Goal: Information Seeking & Learning: Find specific fact

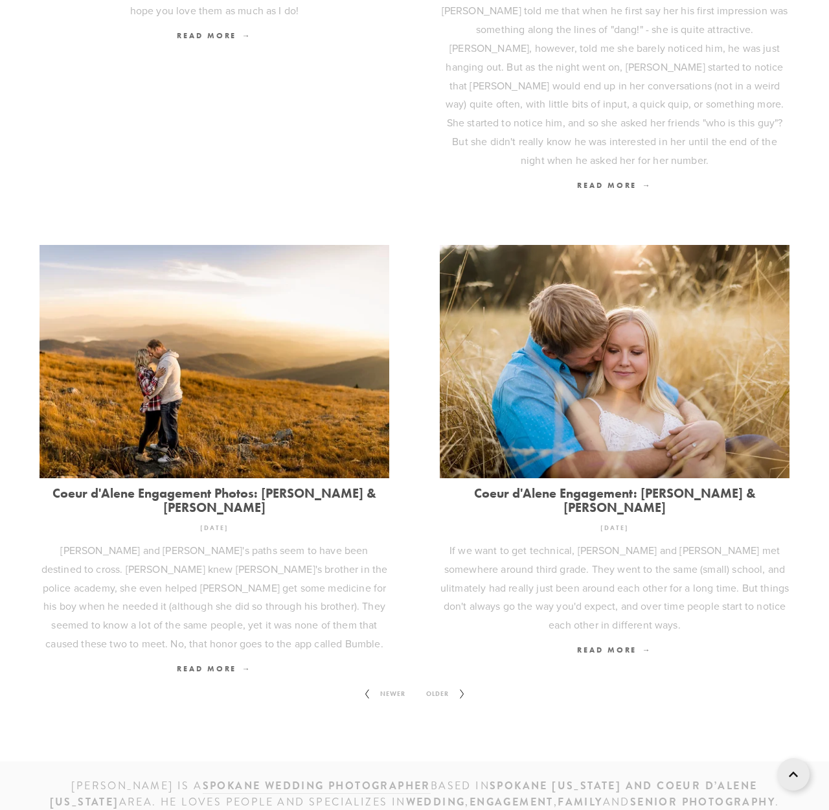
scroll to position [1359, 0]
click at [443, 686] on span "Older" at bounding box center [437, 694] width 33 height 17
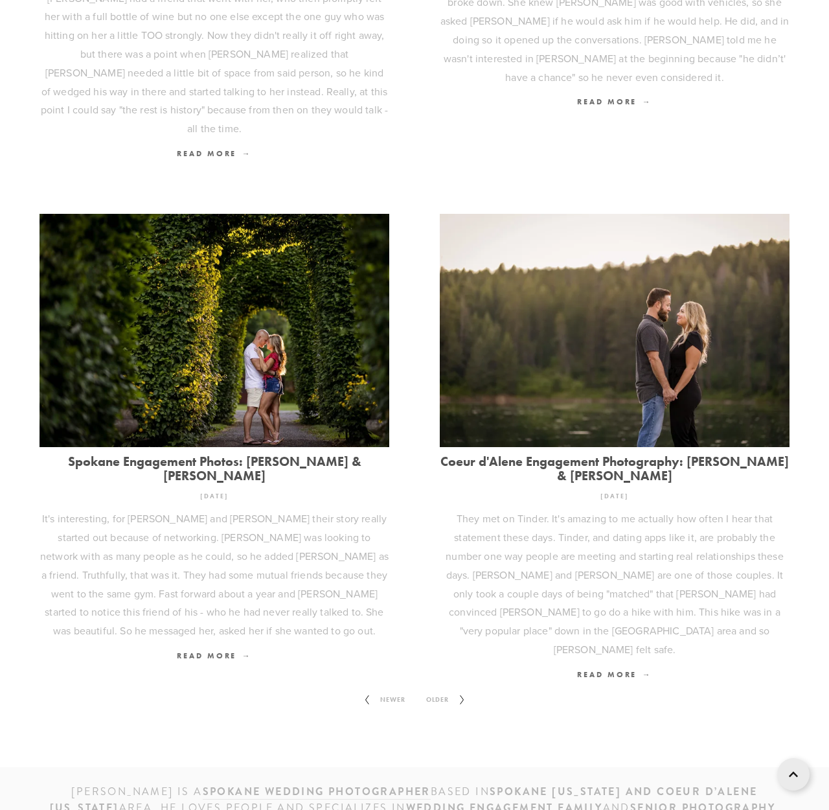
scroll to position [1446, 0]
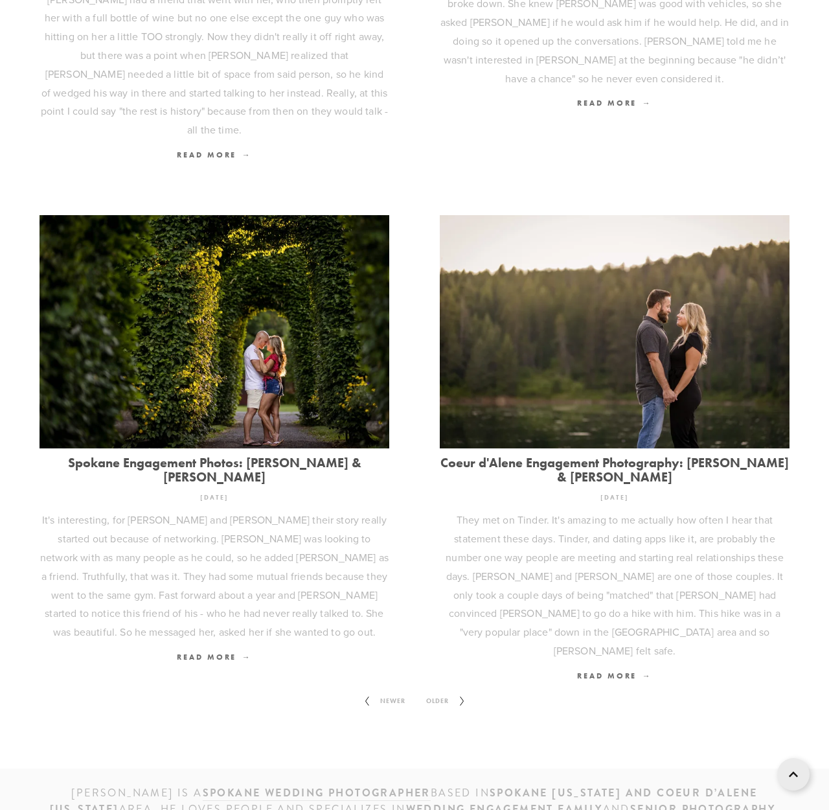
click at [433, 693] on span "Older" at bounding box center [437, 701] width 33 height 17
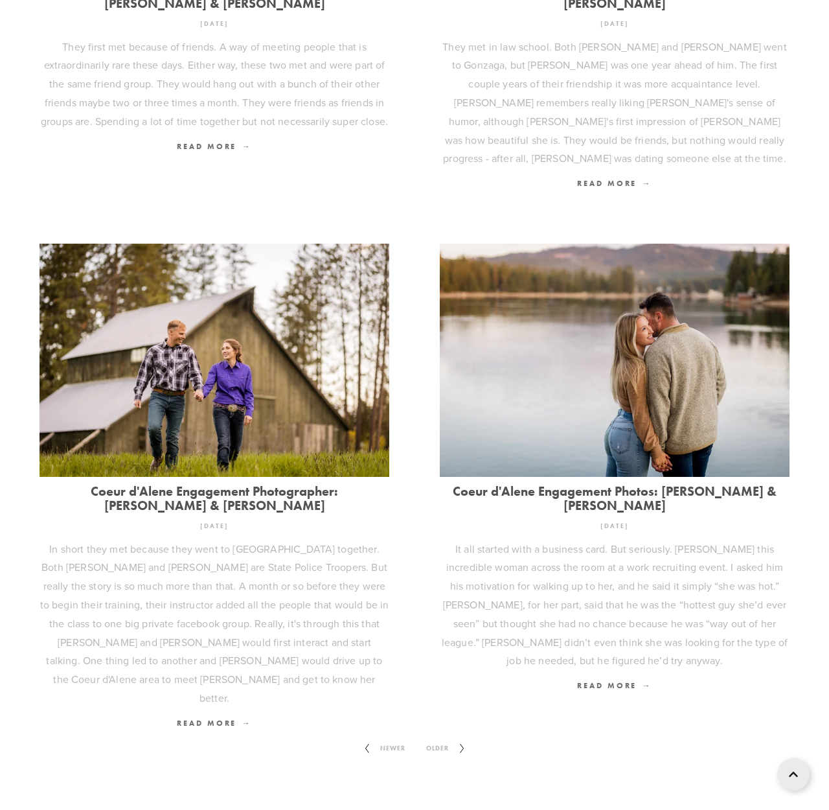
scroll to position [1305, 0]
click at [463, 739] on icon at bounding box center [462, 749] width 16 height 21
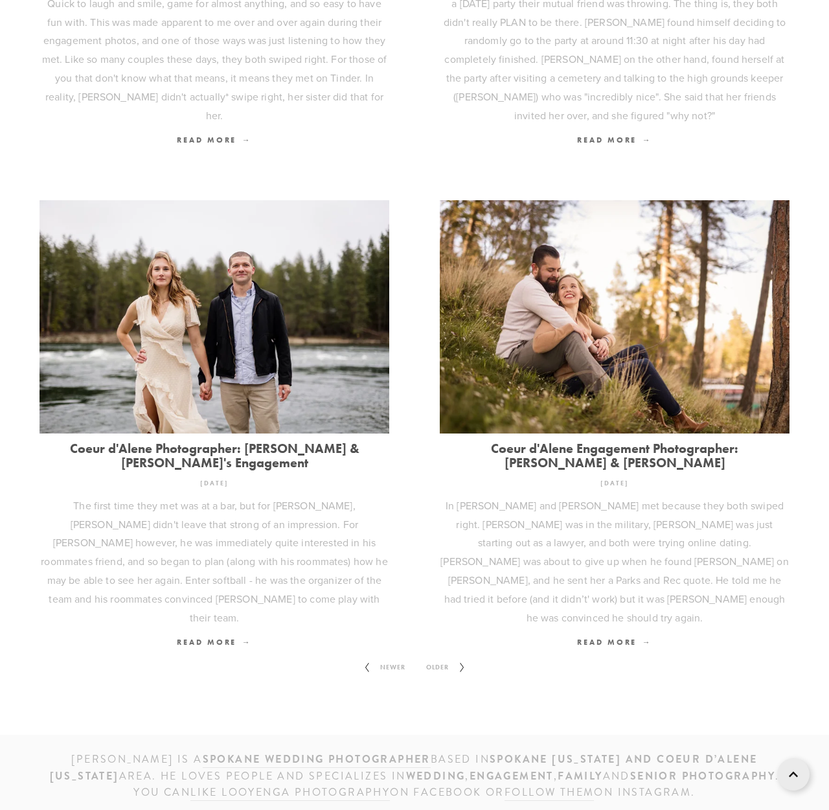
scroll to position [1330, 0]
click at [439, 660] on span "Older" at bounding box center [437, 668] width 33 height 17
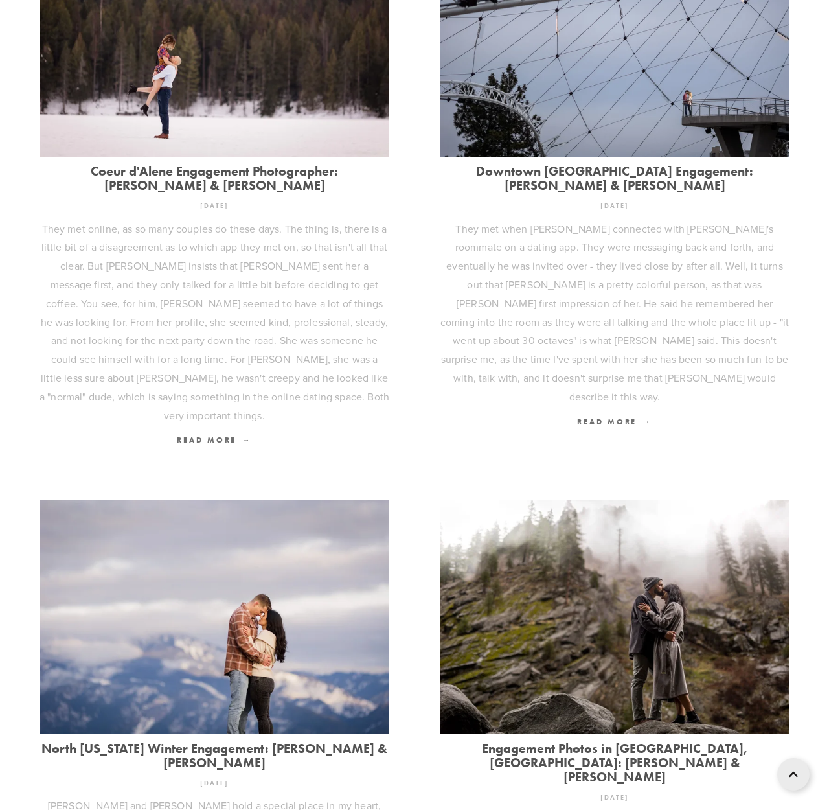
scroll to position [1230, 0]
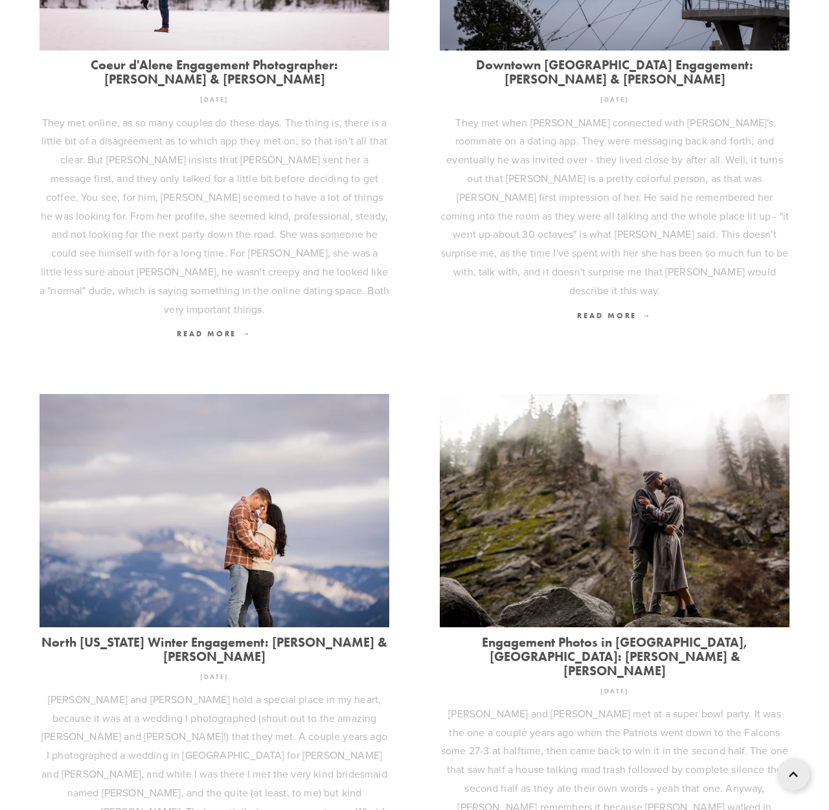
click at [503, 60] on link "Downtown Spokane Engagement: Taylor & Jenna" at bounding box center [615, 72] width 350 height 29
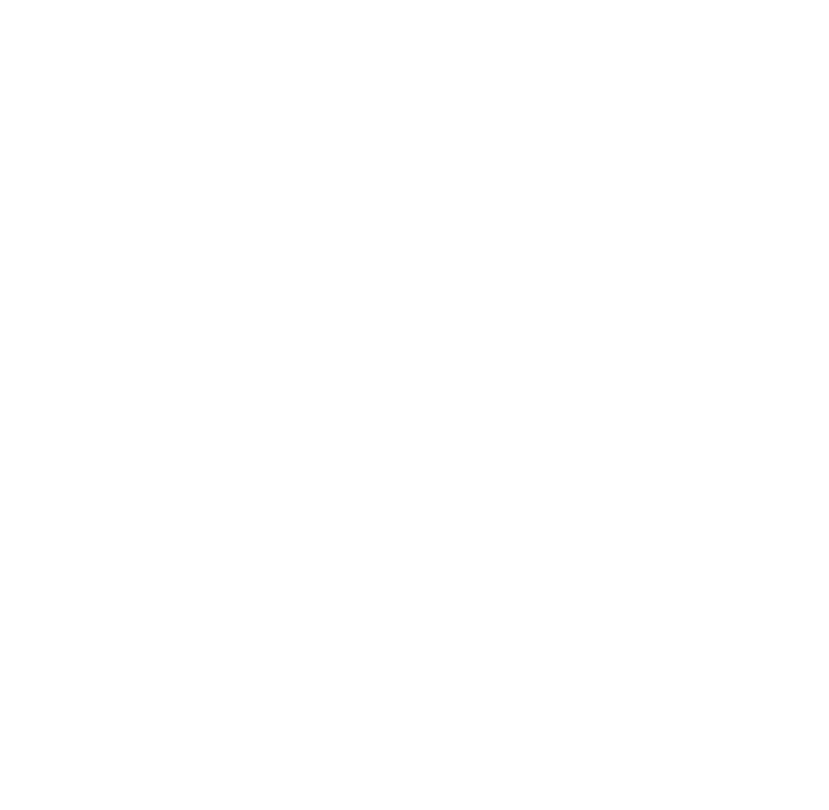
scroll to position [441, 0]
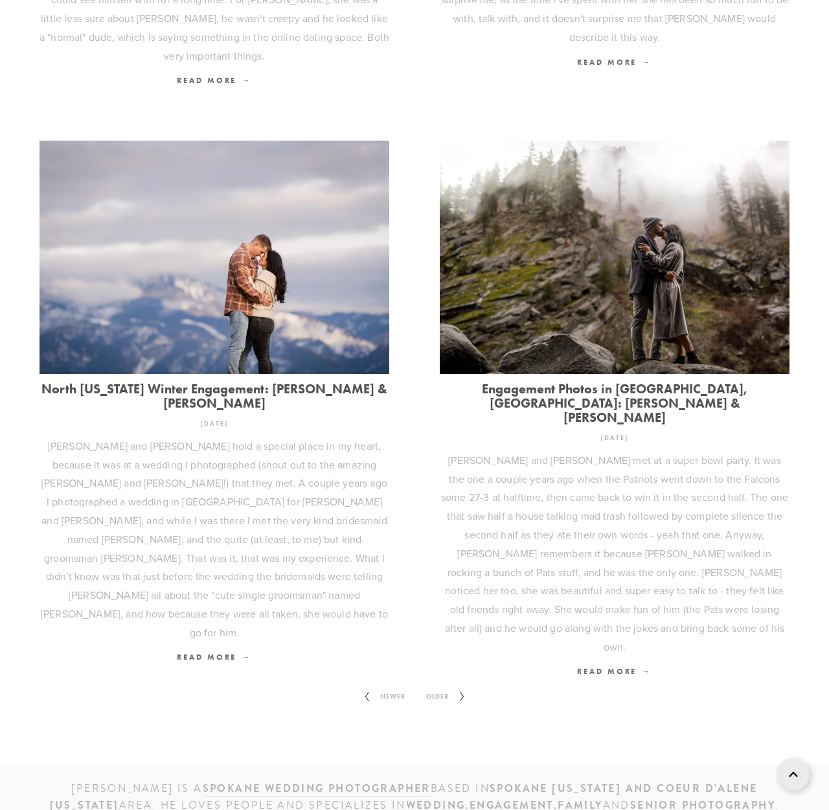
scroll to position [1482, 0]
click at [453, 689] on span "Older" at bounding box center [437, 697] width 33 height 17
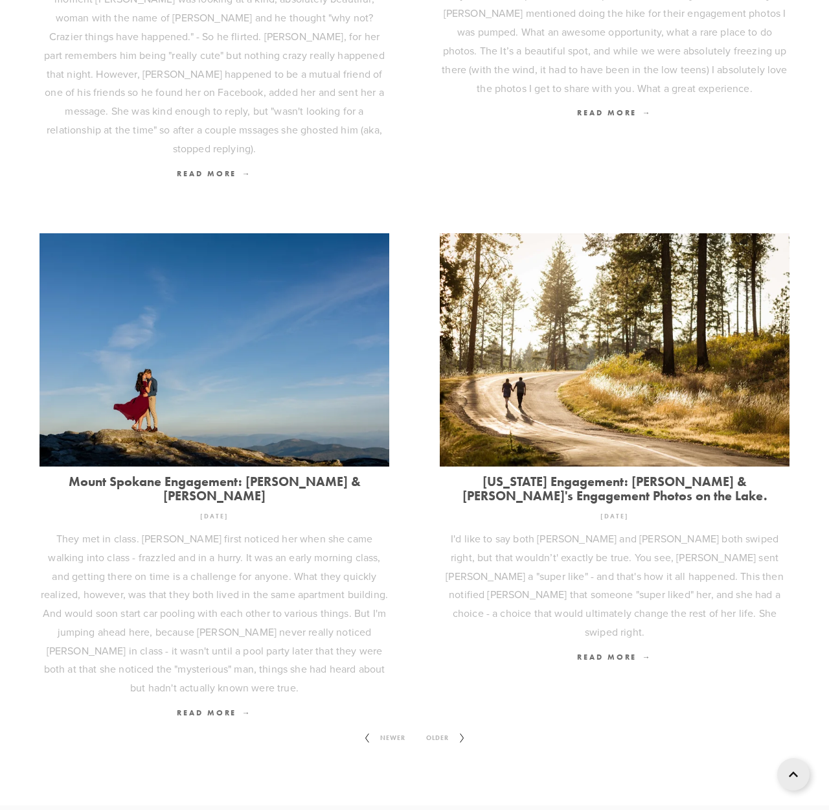
scroll to position [1450, 0]
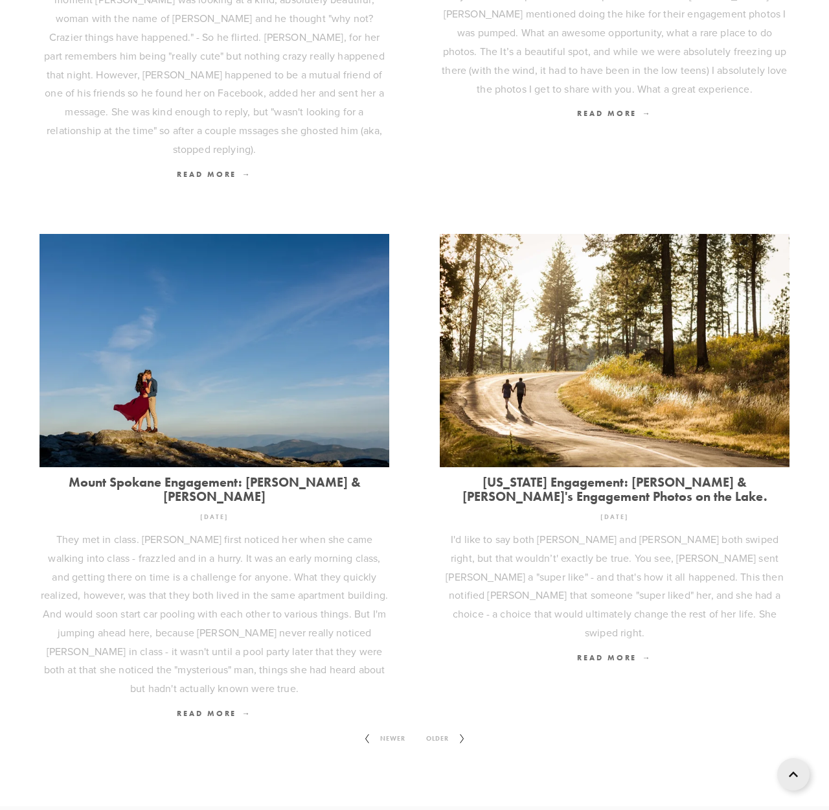
click at [459, 728] on icon at bounding box center [462, 738] width 16 height 21
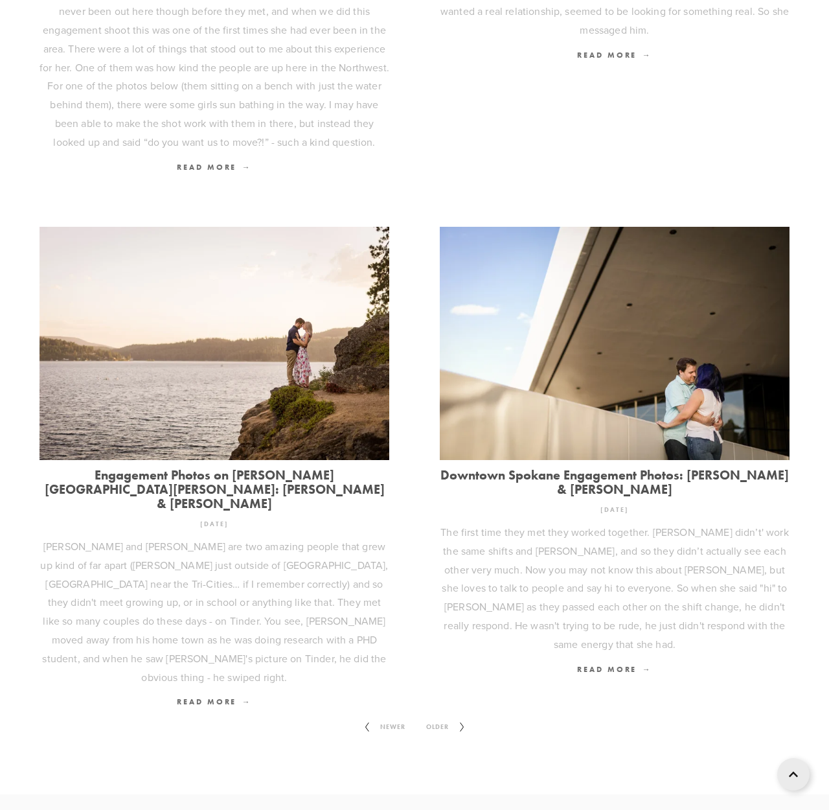
scroll to position [1378, 0]
click at [588, 468] on link "Downtown Spokane Engagement Photos: Alex & Kristal" at bounding box center [615, 482] width 350 height 29
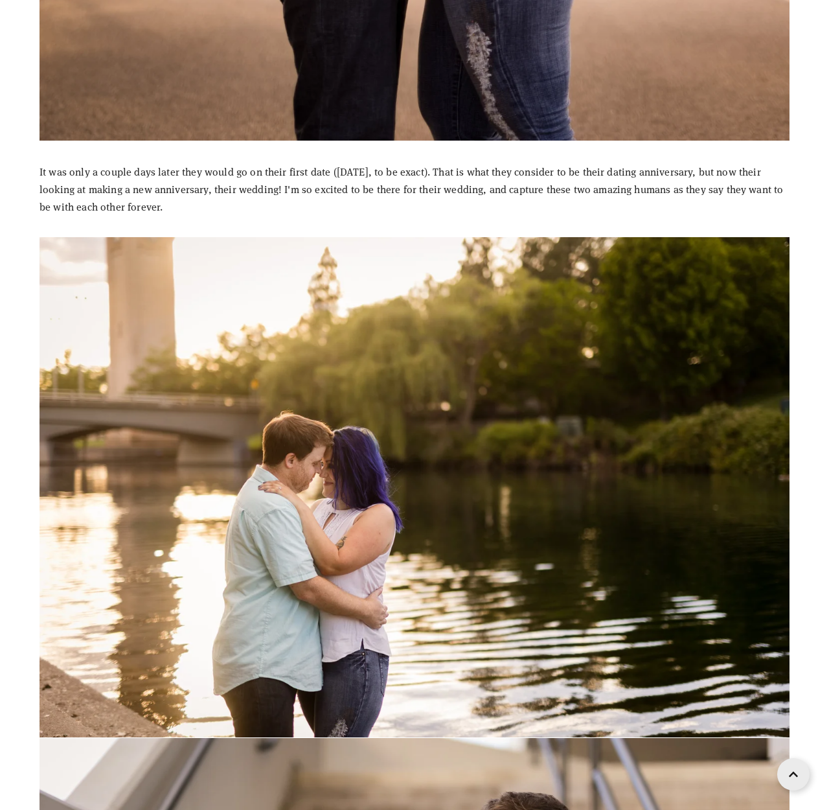
scroll to position [3235, 0]
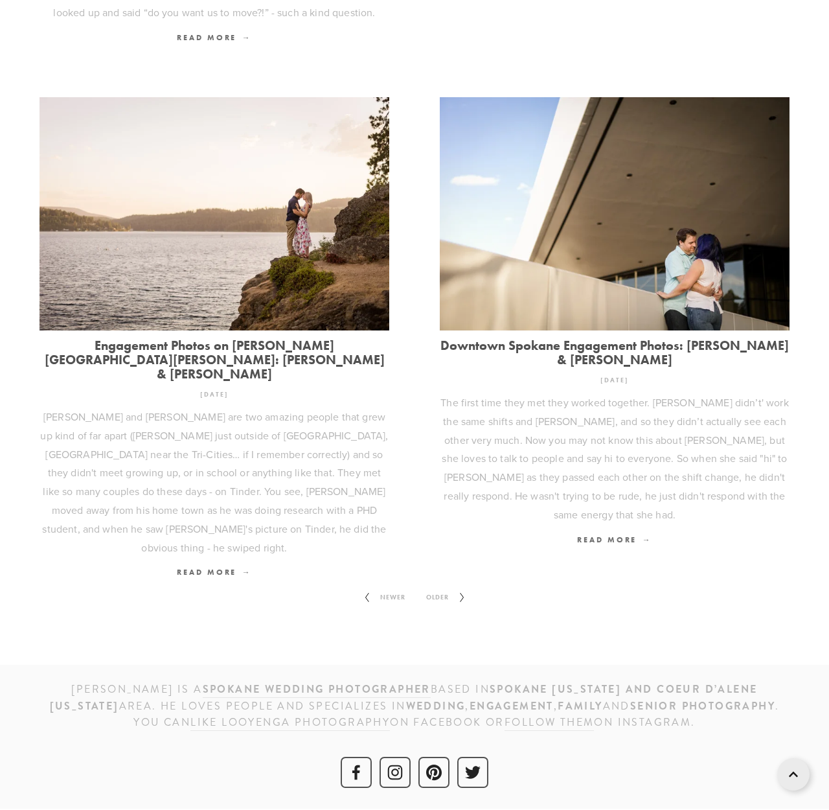
scroll to position [1378, 0]
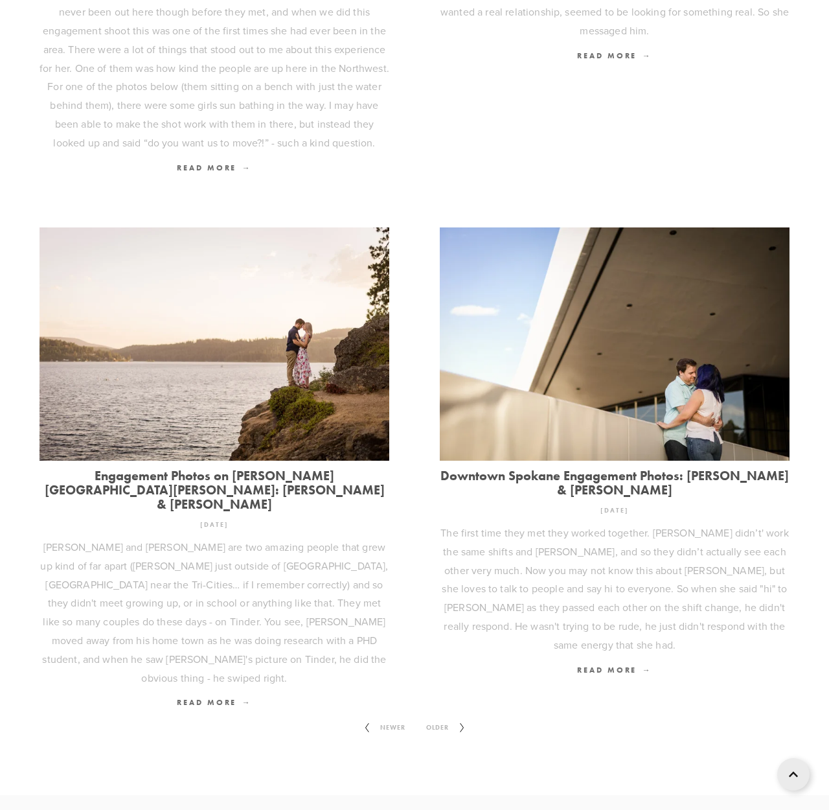
click at [453, 719] on span "Older" at bounding box center [437, 727] width 33 height 17
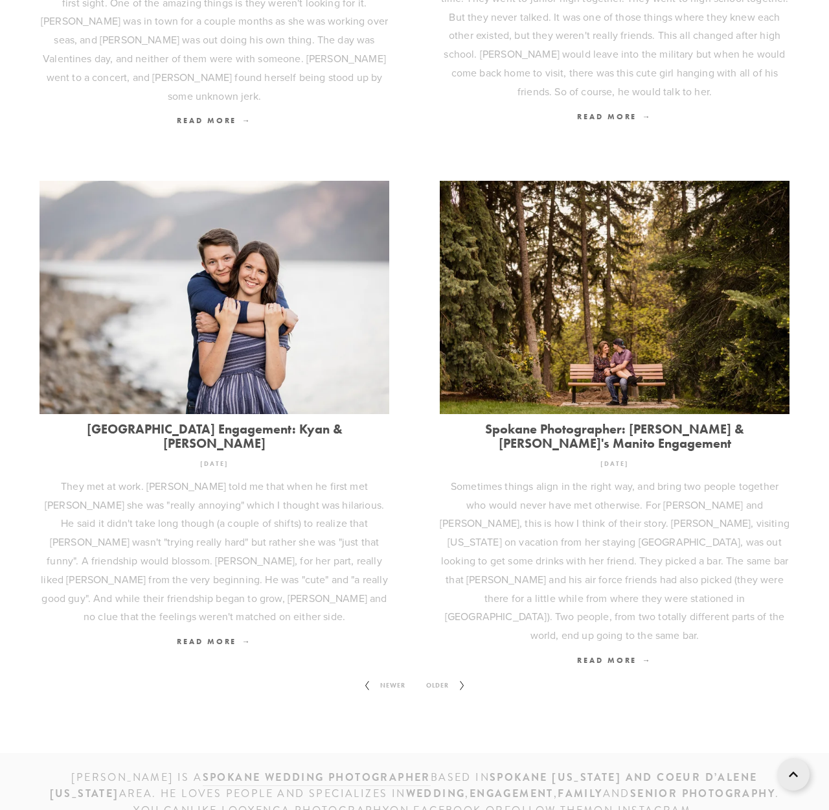
scroll to position [1442, 0]
click at [455, 676] on icon at bounding box center [462, 686] width 16 height 21
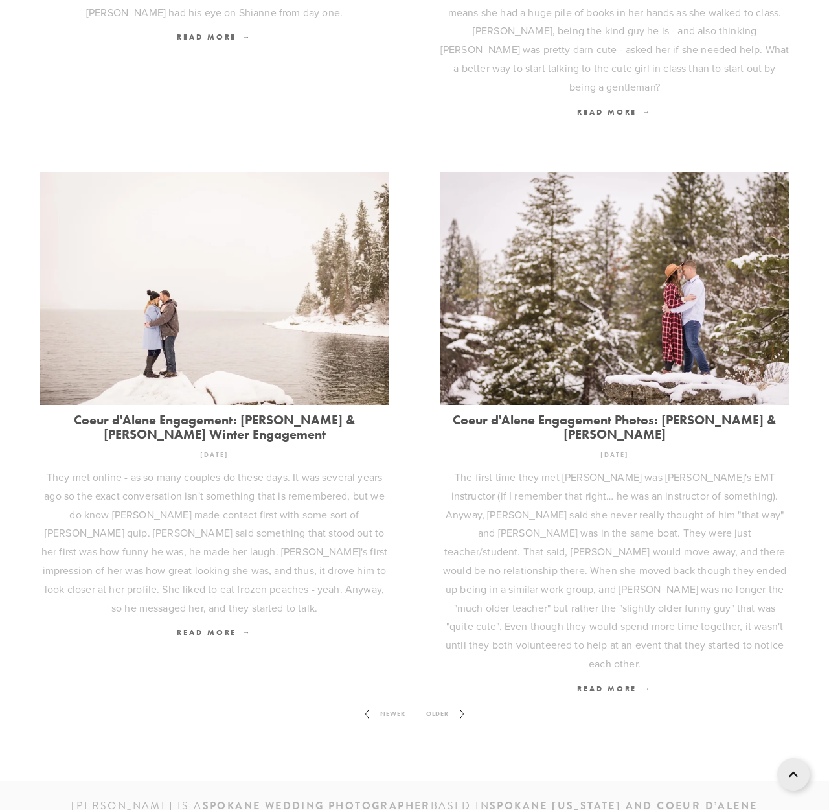
scroll to position [1446, 0]
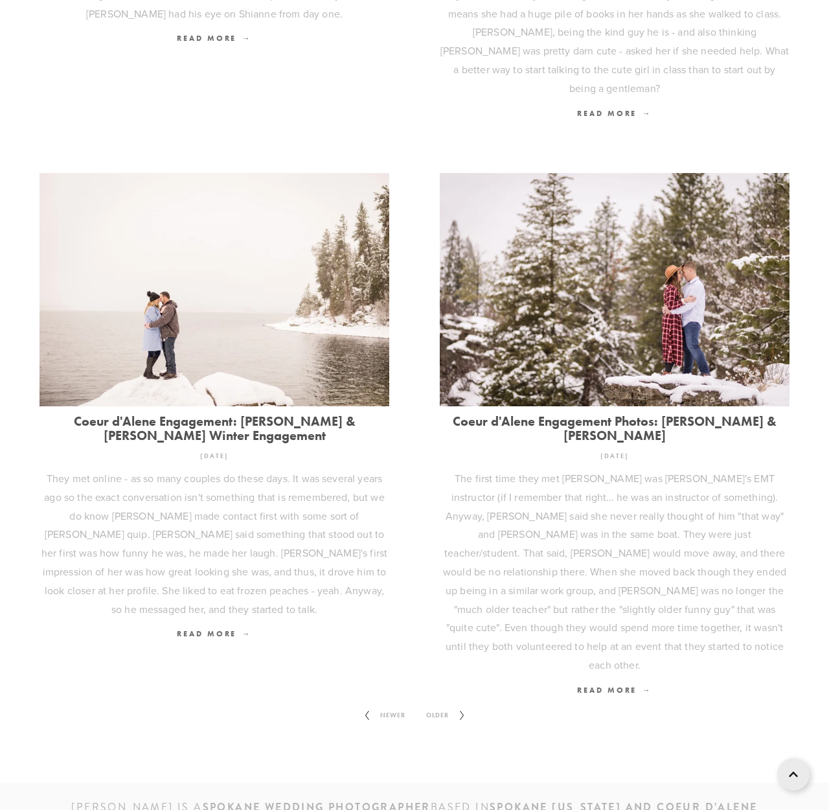
click at [452, 707] on span "Older" at bounding box center [437, 715] width 33 height 17
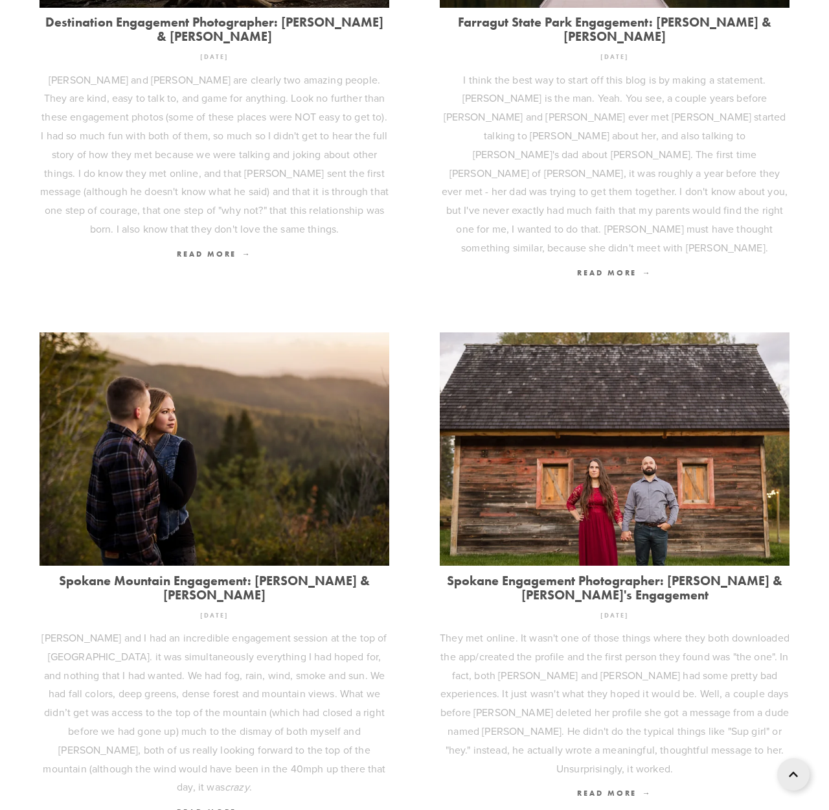
scroll to position [1280, 0]
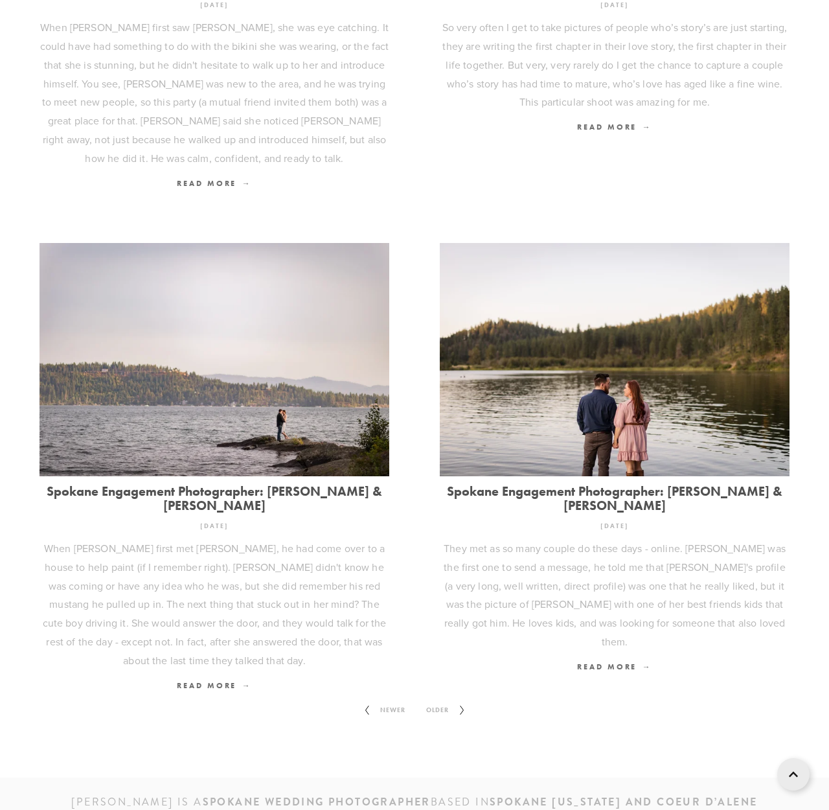
scroll to position [1421, 0]
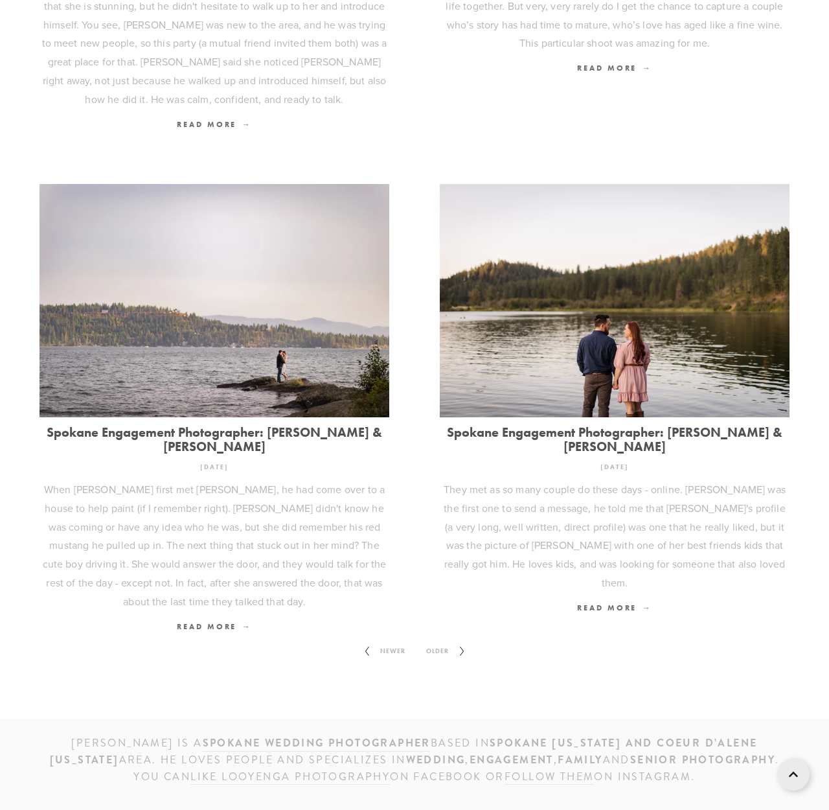
click at [448, 643] on span "Older" at bounding box center [437, 651] width 33 height 17
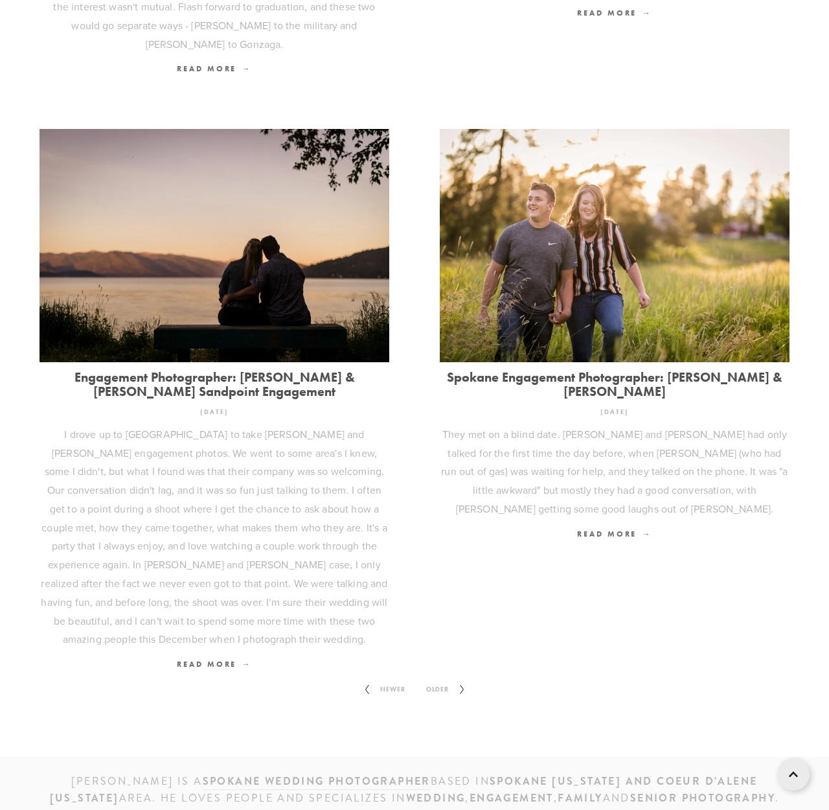
scroll to position [1587, 0]
click at [446, 682] on span "Older" at bounding box center [437, 690] width 33 height 17
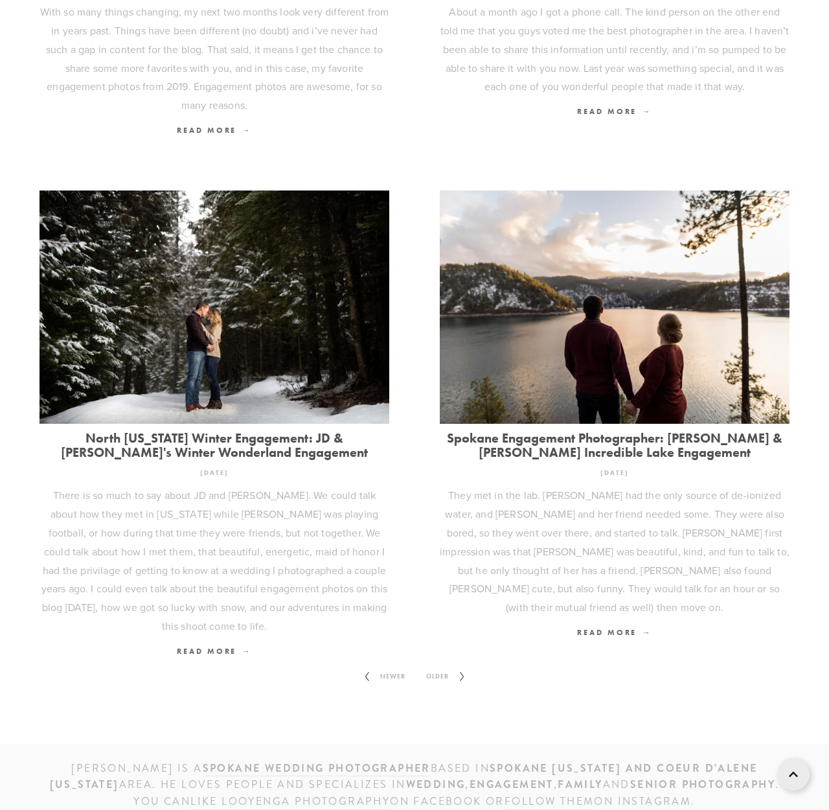
scroll to position [1274, 0]
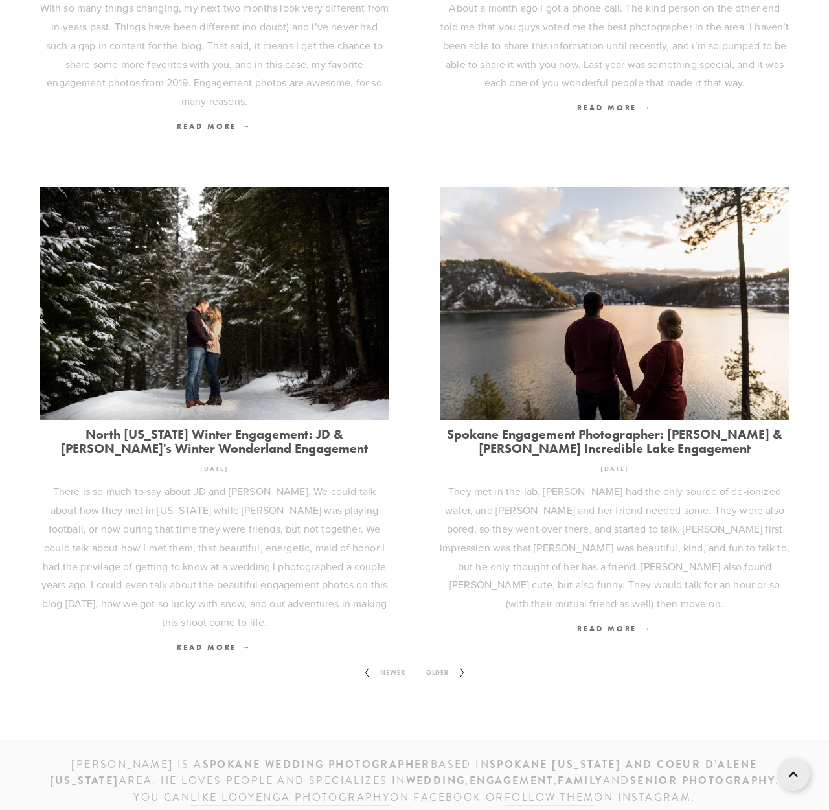
click at [450, 664] on span "Older" at bounding box center [437, 672] width 33 height 17
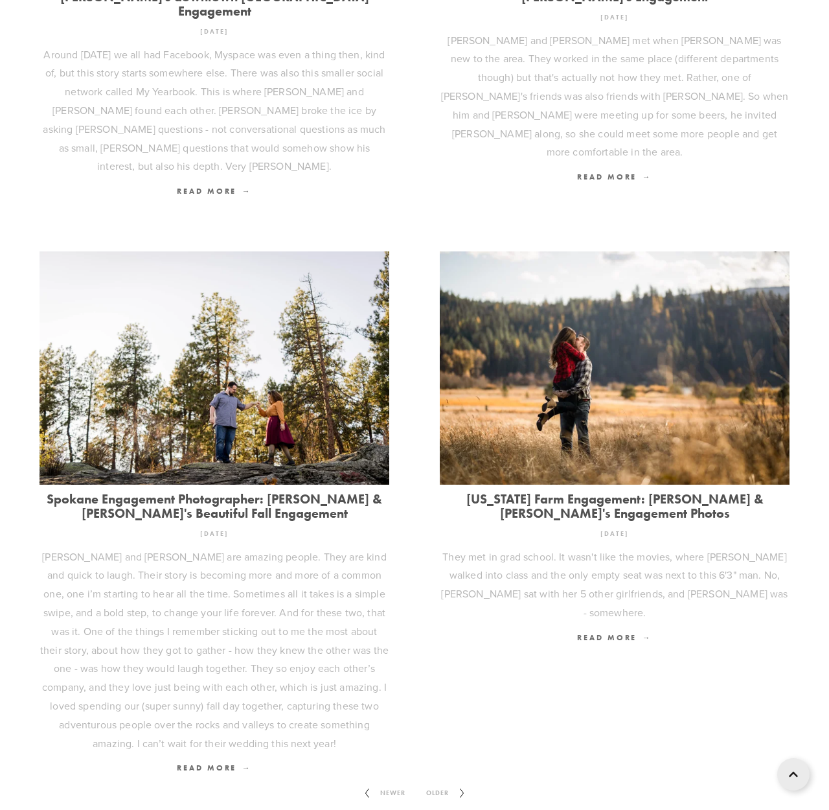
scroll to position [1409, 0]
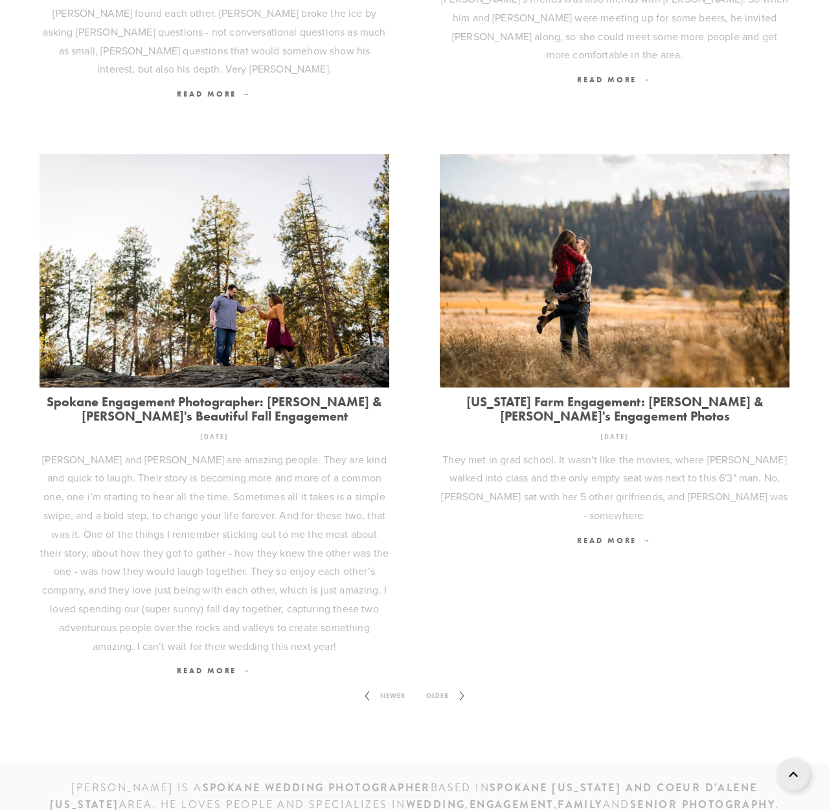
click at [436, 687] on span "Older" at bounding box center [437, 695] width 33 height 17
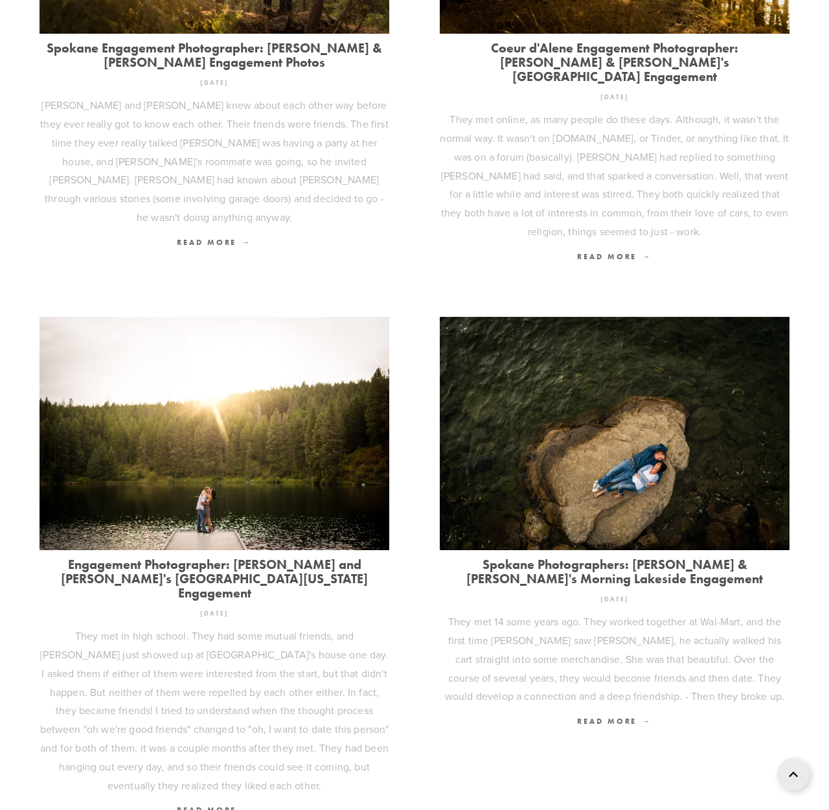
scroll to position [1284, 1]
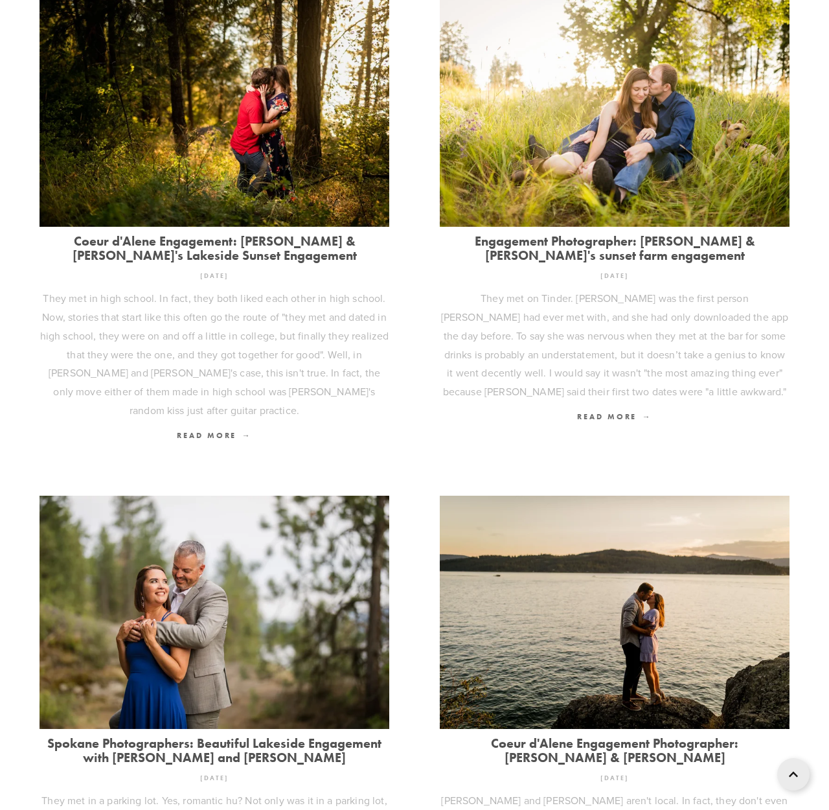
scroll to position [1034, 0]
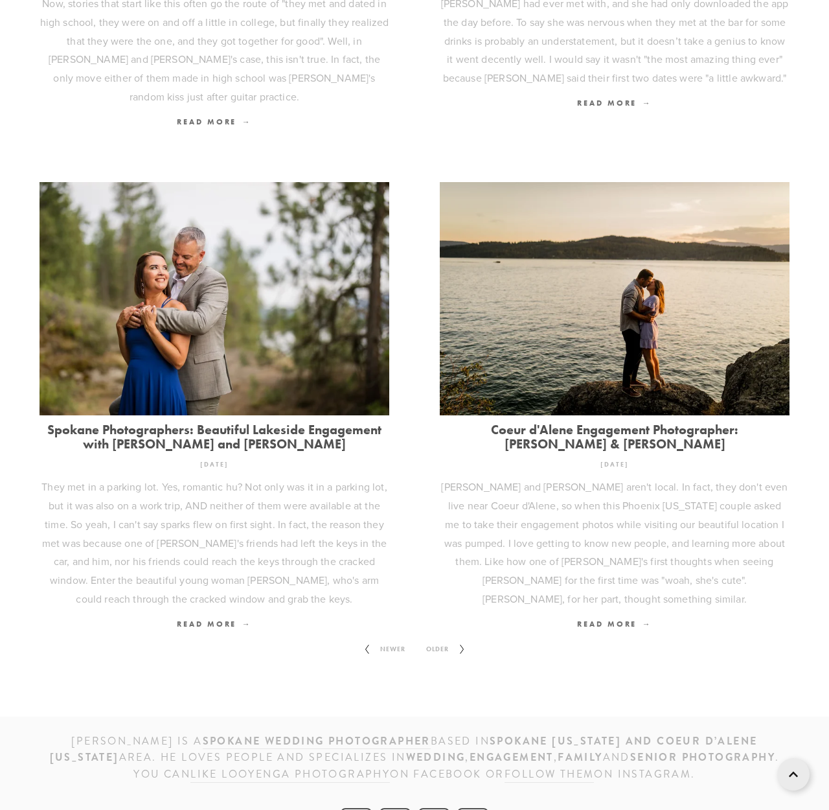
click at [435, 641] on span "Older" at bounding box center [437, 649] width 33 height 17
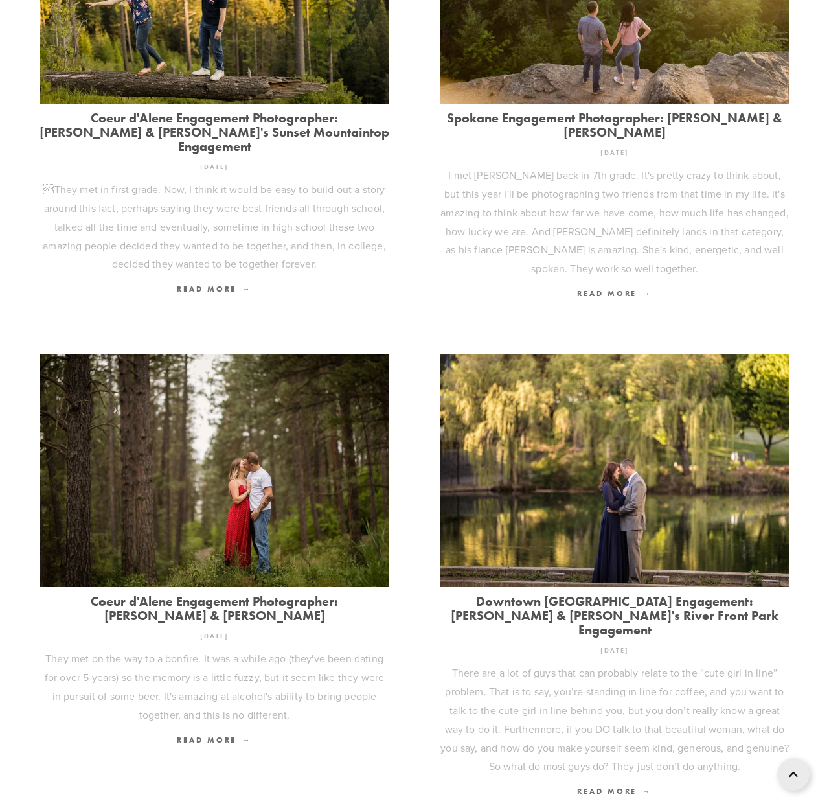
click at [446, 808] on span "Older" at bounding box center [437, 816] width 33 height 17
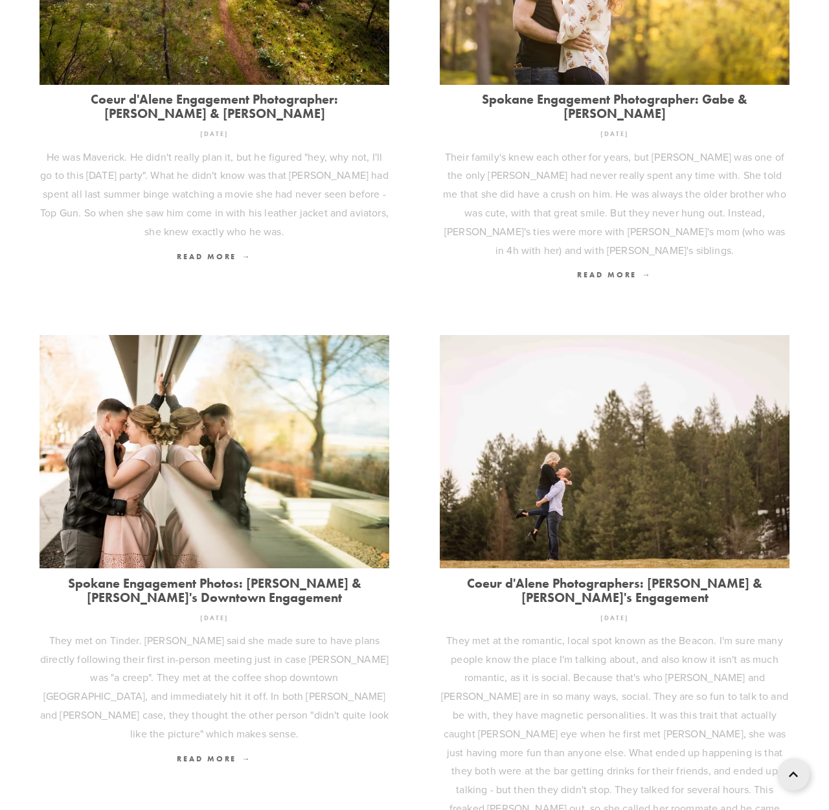
click at [207, 576] on link "Spokane Engagement Photos: Dillon & Mariah's Downtown Engagement" at bounding box center [215, 590] width 350 height 29
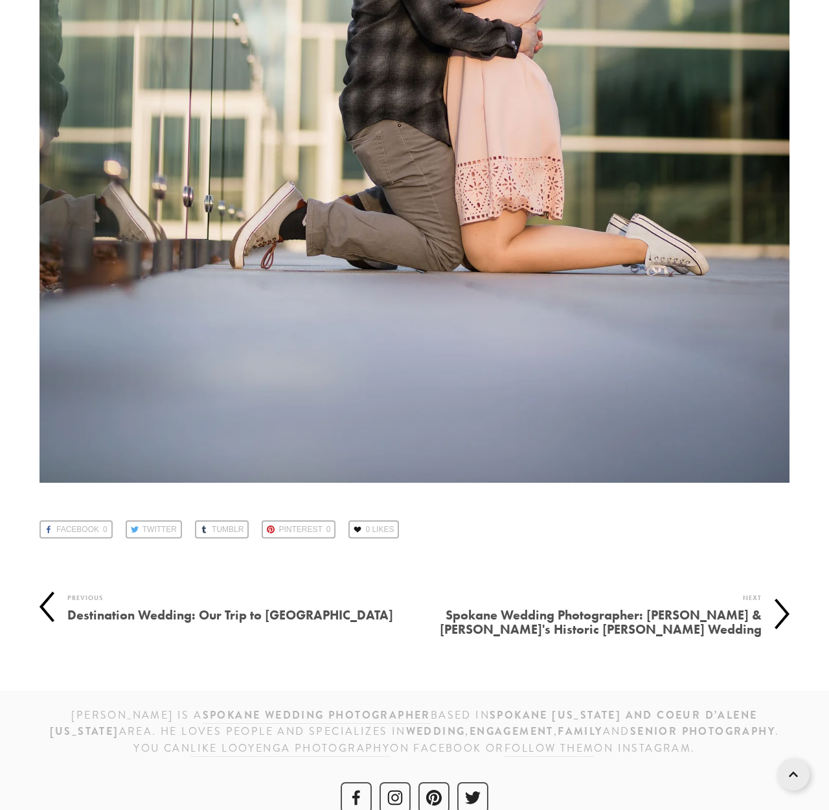
scroll to position [17669, 0]
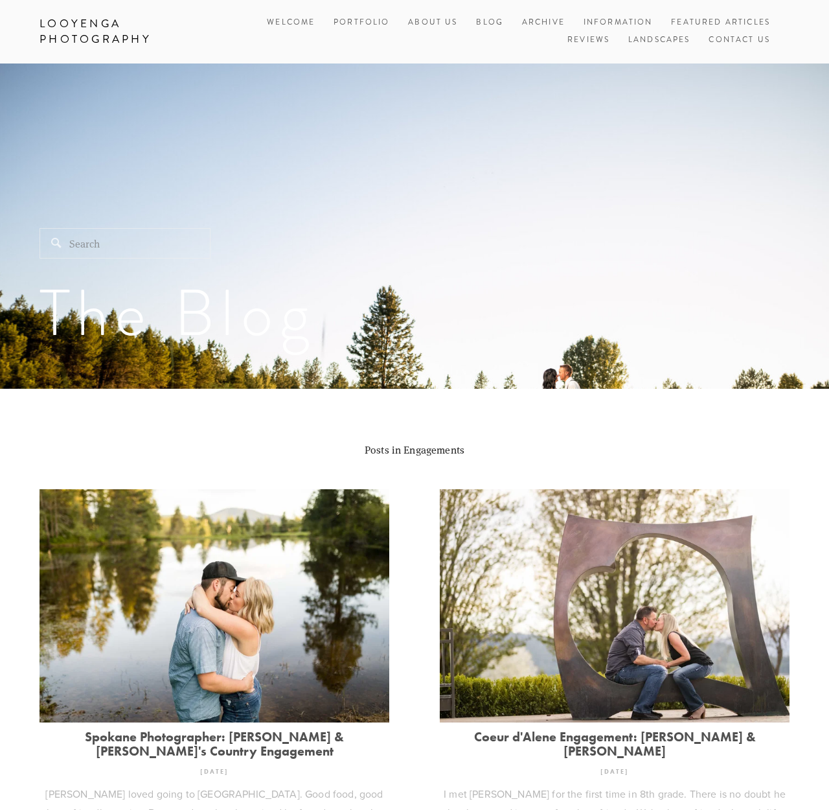
drag, startPoint x: 76, startPoint y: 248, endPoint x: 363, endPoint y: 189, distance: 292.9
click at [82, 246] on input "Search" at bounding box center [125, 243] width 171 height 30
drag, startPoint x: 500, startPoint y: 26, endPoint x: 496, endPoint y: 32, distance: 7.6
click at [500, 26] on link "Blog" at bounding box center [489, 22] width 27 height 17
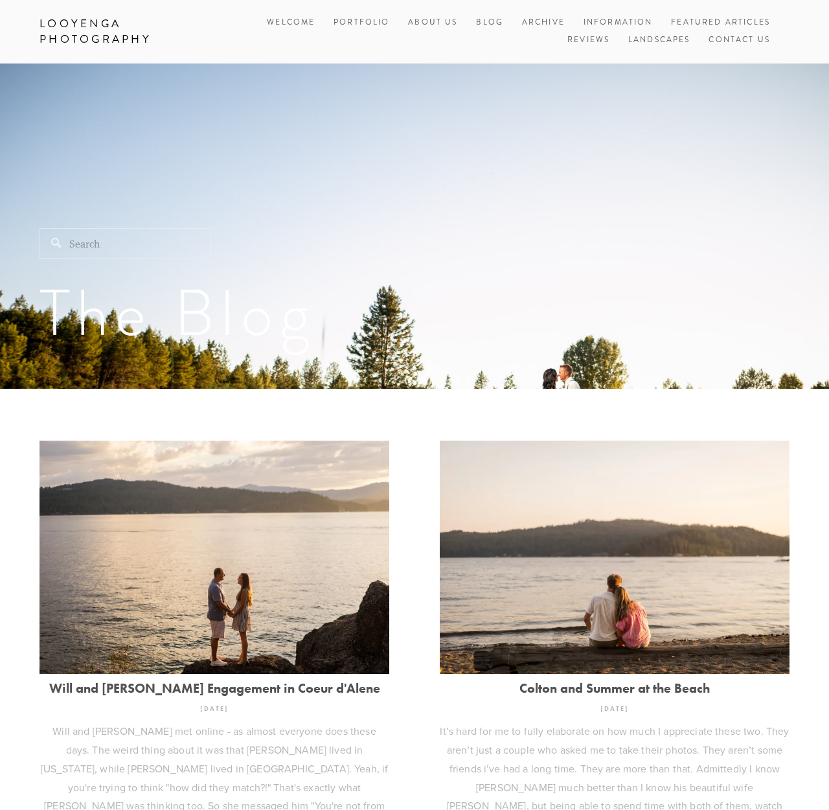
click at [113, 246] on input "Search" at bounding box center [125, 243] width 171 height 30
type input "Cole Nicole"
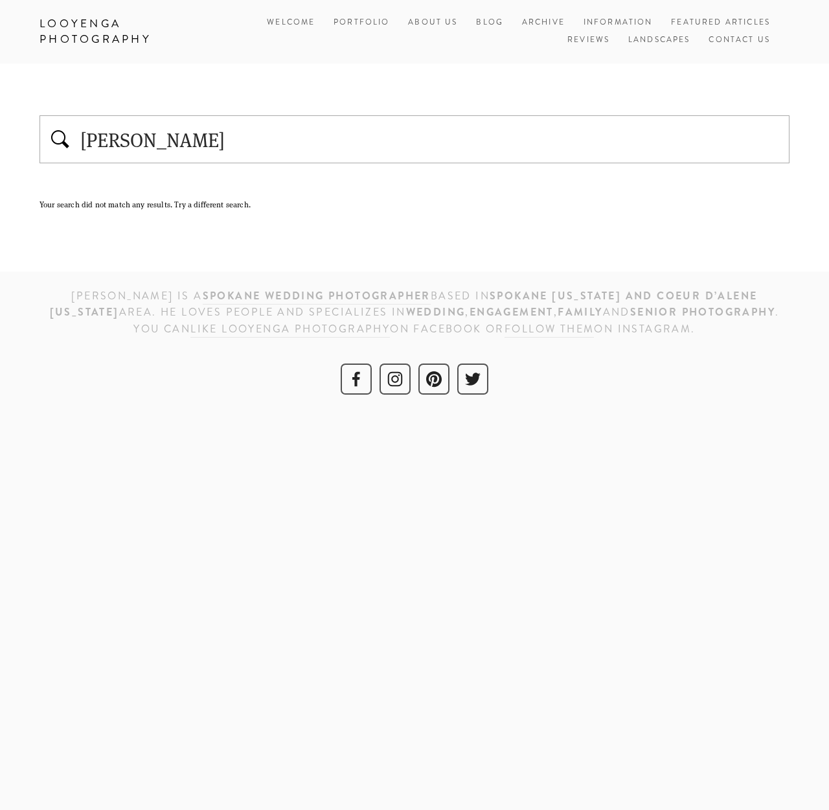
click at [122, 142] on input "Cole Nicole" at bounding box center [430, 139] width 703 height 27
drag, startPoint x: 125, startPoint y: 141, endPoint x: 31, endPoint y: 141, distance: 94.0
click at [31, 141] on section "Cole Nicole Your search did not match any results. Try a different search. See …" at bounding box center [414, 167] width 829 height 208
click at [265, 131] on input "Cole Nicole" at bounding box center [430, 139] width 703 height 27
drag, startPoint x: 246, startPoint y: 133, endPoint x: 229, endPoint y: 132, distance: 16.9
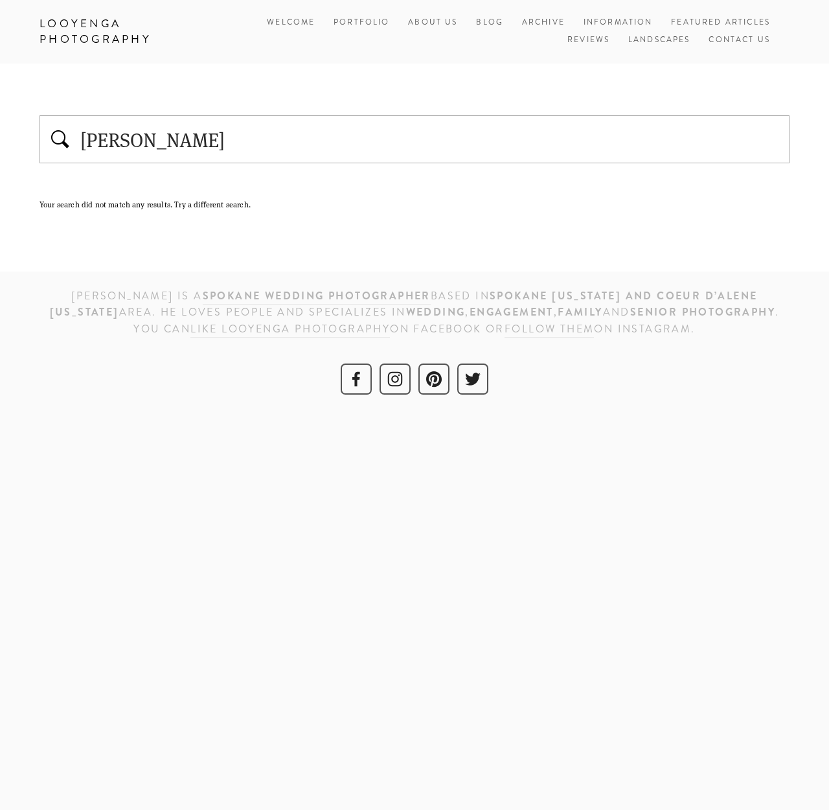
click at [229, 132] on input "Cole Nicole" at bounding box center [430, 139] width 703 height 27
click at [200, 139] on input "Cole Nicole" at bounding box center [430, 139] width 703 height 27
drag, startPoint x: 186, startPoint y: 143, endPoint x: 116, endPoint y: 148, distance: 70.1
click at [116, 148] on input "Cole Nicole" at bounding box center [430, 139] width 703 height 27
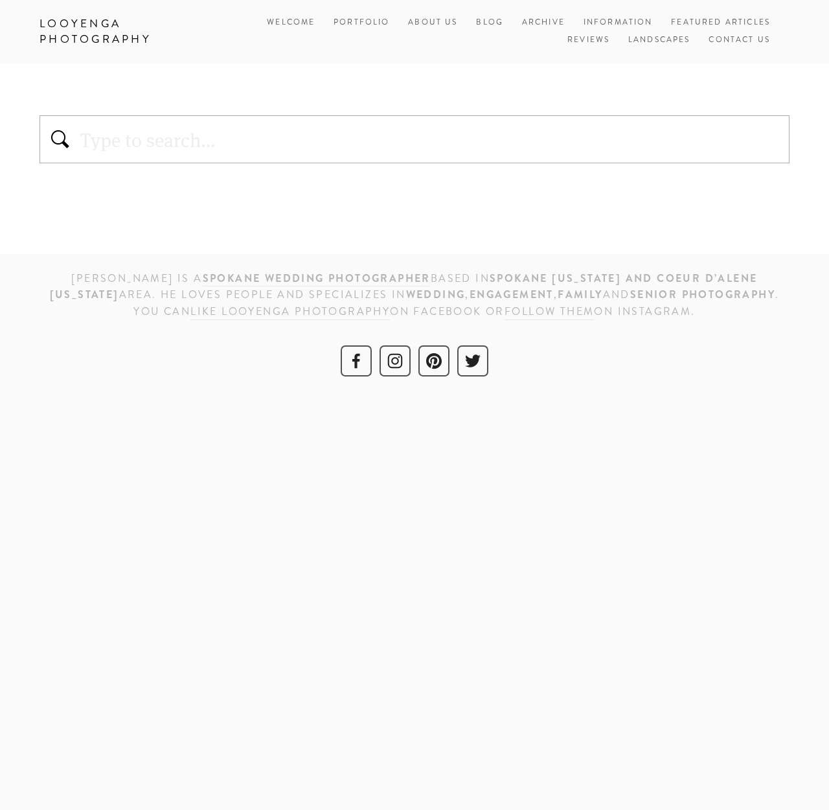
click at [113, 137] on input "text" at bounding box center [430, 139] width 703 height 27
type input "Cole"
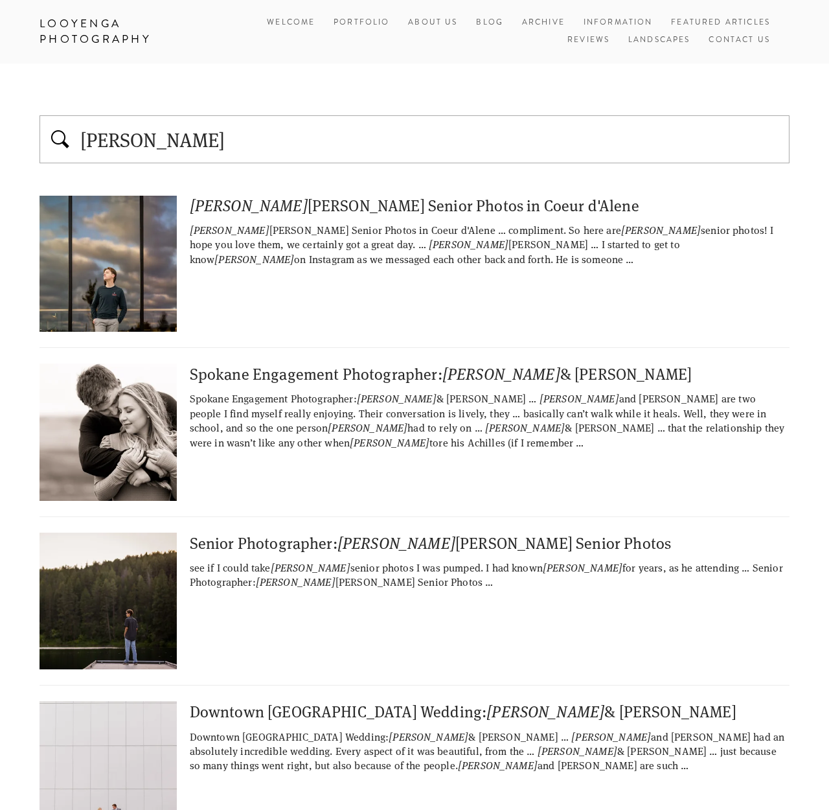
scroll to position [43, 0]
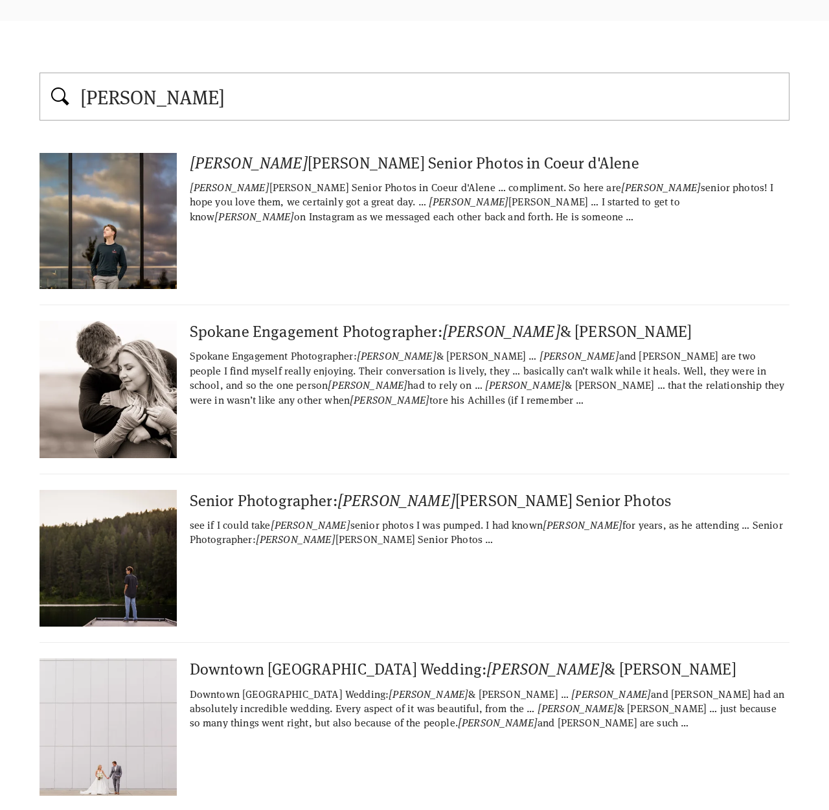
click at [325, 669] on div "Downtown Spokane Wedding: Cole & Nicky" at bounding box center [490, 668] width 600 height 20
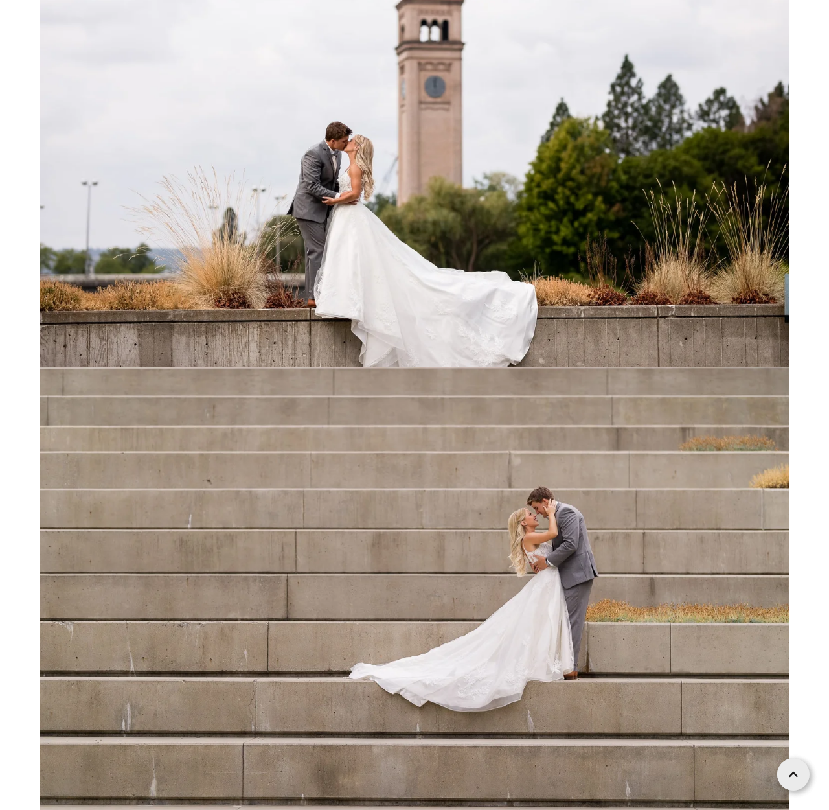
scroll to position [27991, 0]
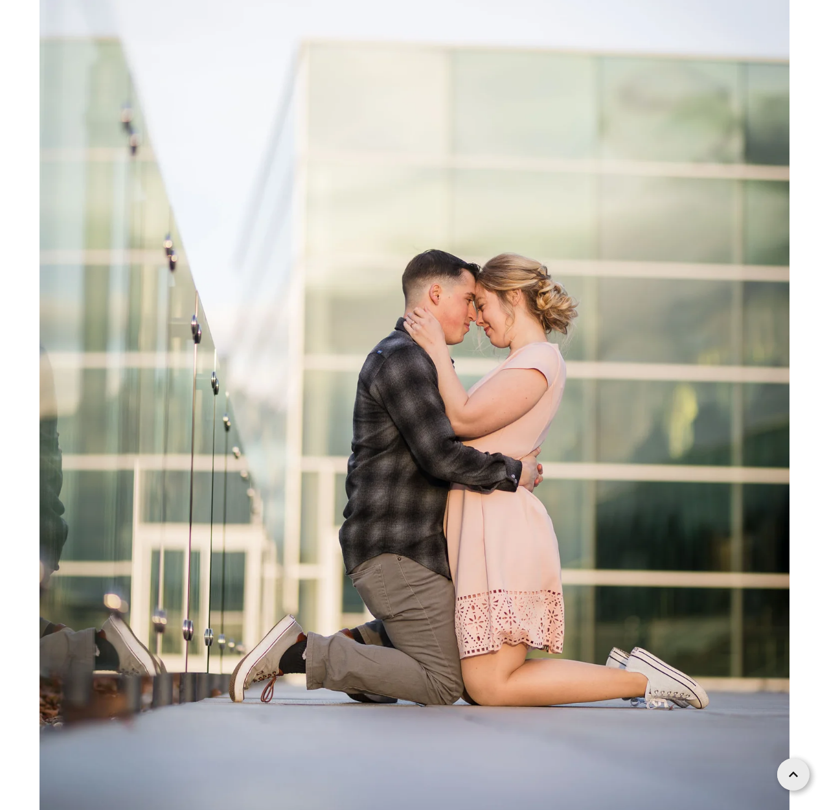
scroll to position [17236, 0]
